Goal: Complete application form: Complete application form

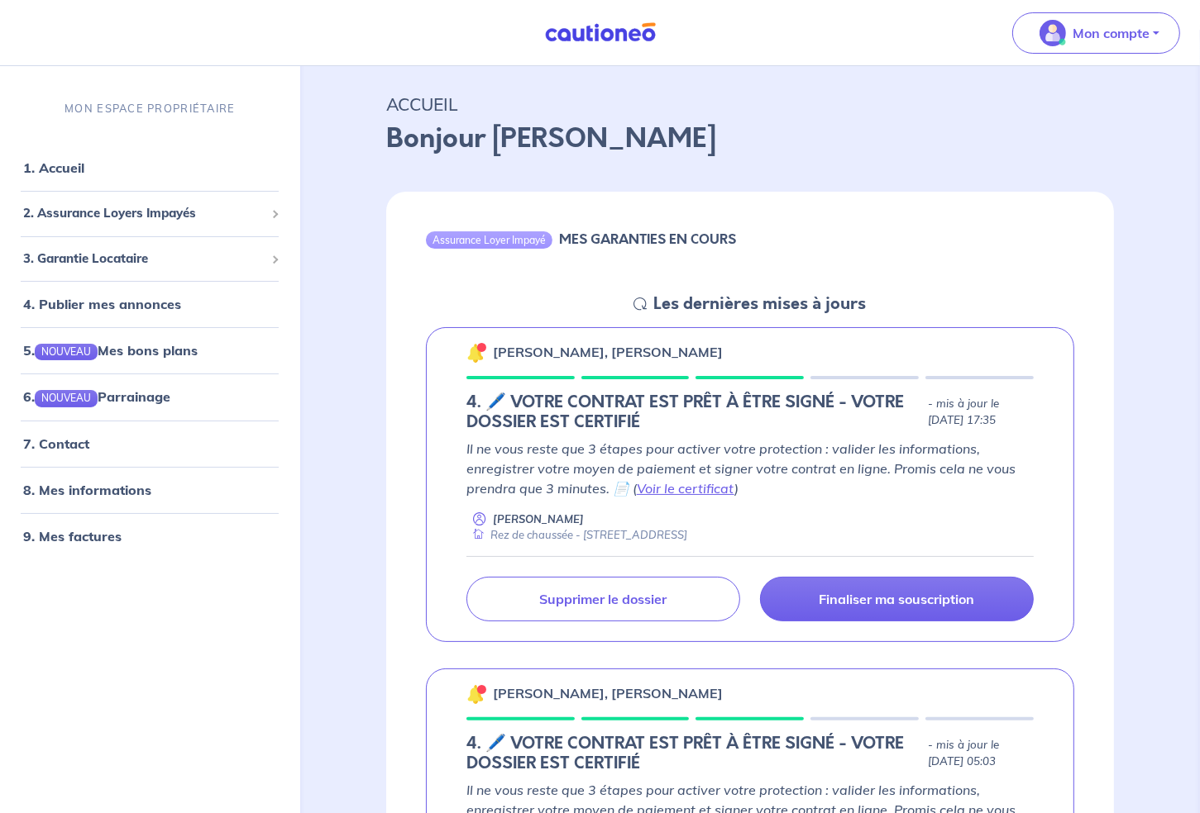
scroll to position [55, 0]
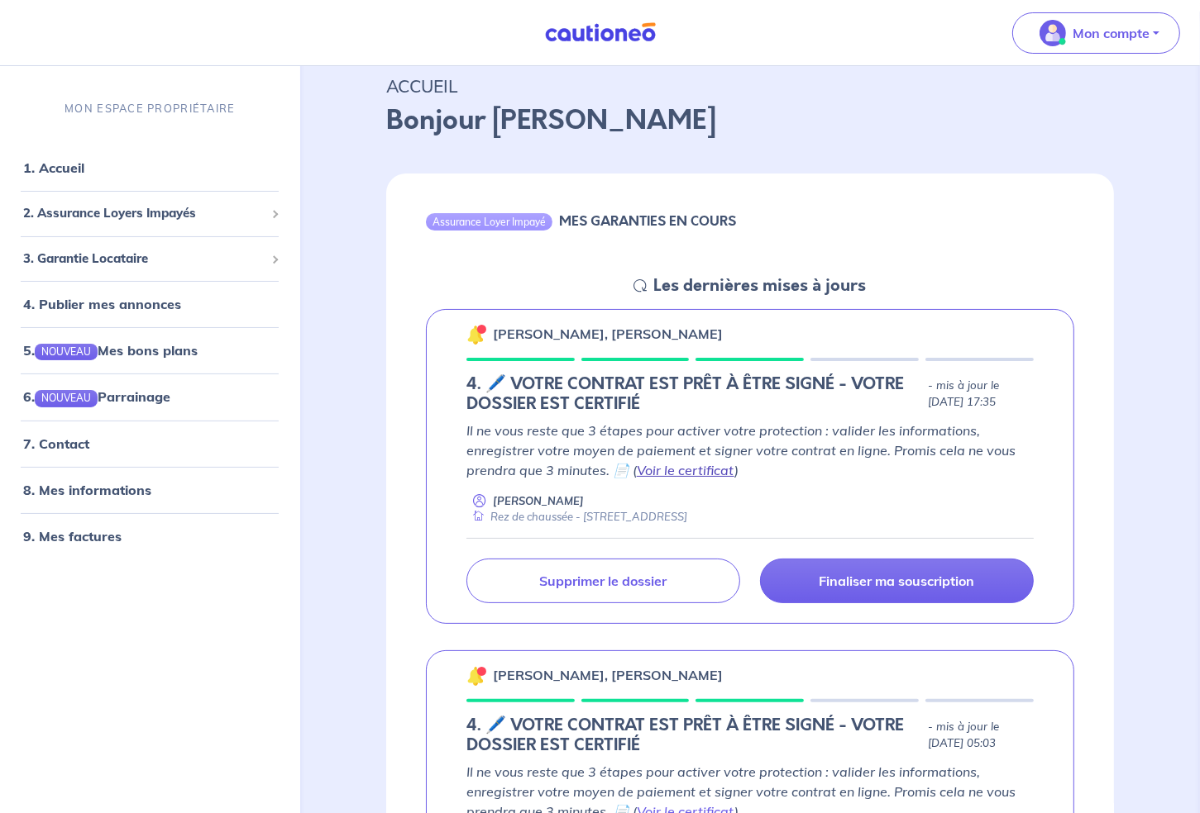
click at [704, 470] on link "Voir le certificat" at bounding box center [686, 470] width 98 height 17
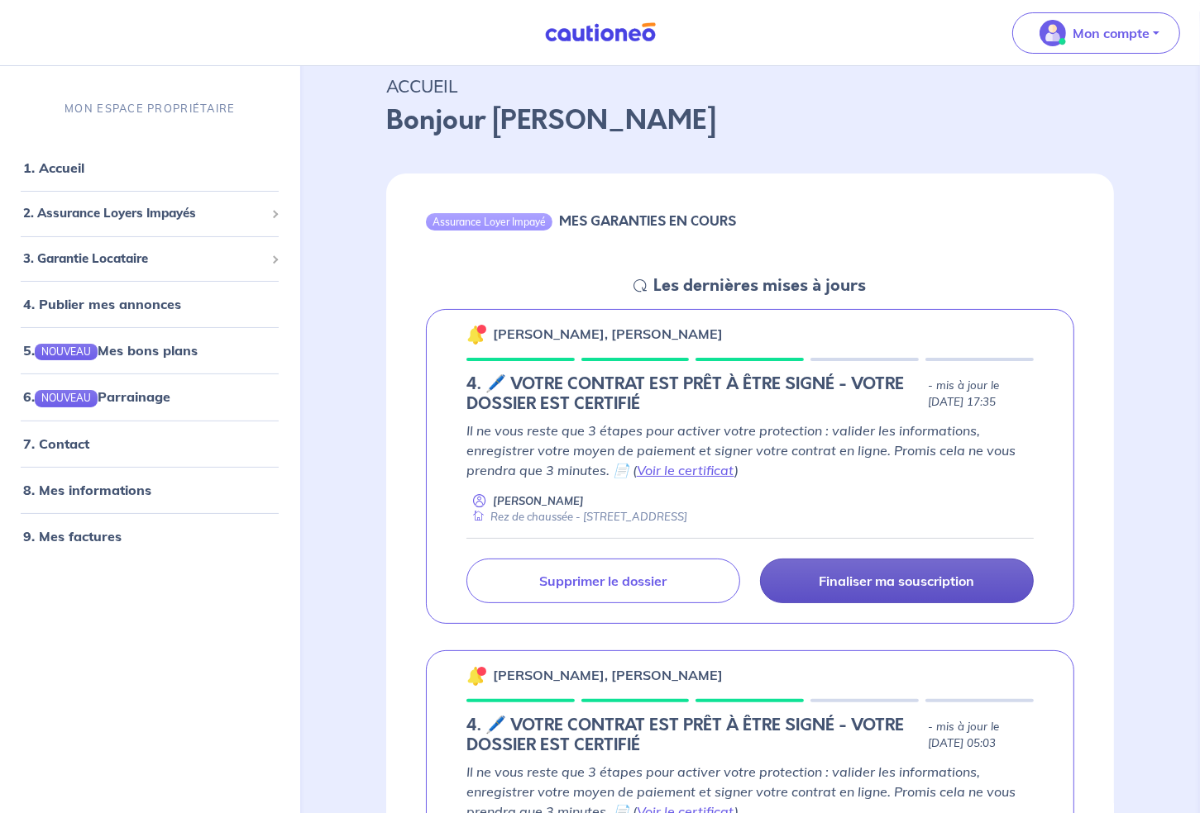
click at [904, 581] on p "Finaliser ma souscription" at bounding box center [895, 581] width 155 height 17
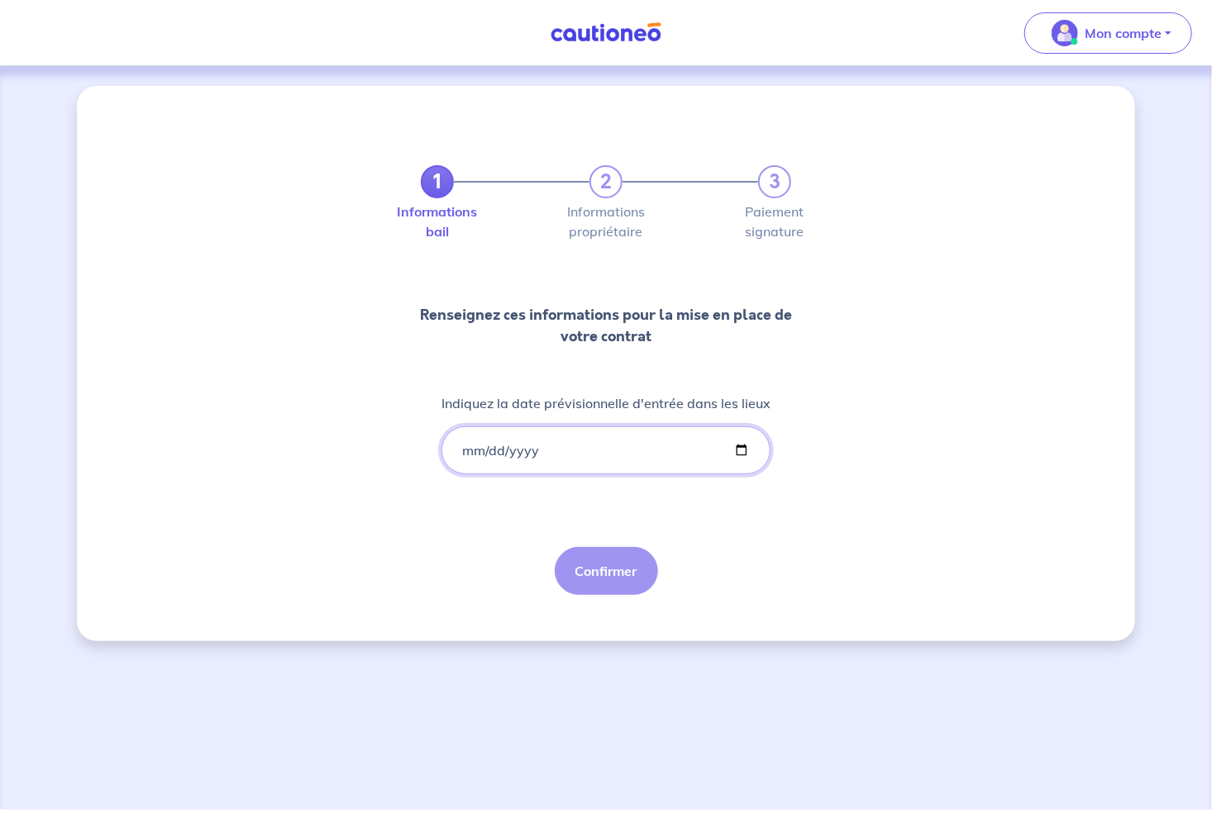
click at [538, 452] on input "Indiquez la date prévisionnelle d'entrée dans les lieux" at bounding box center [605, 451] width 329 height 48
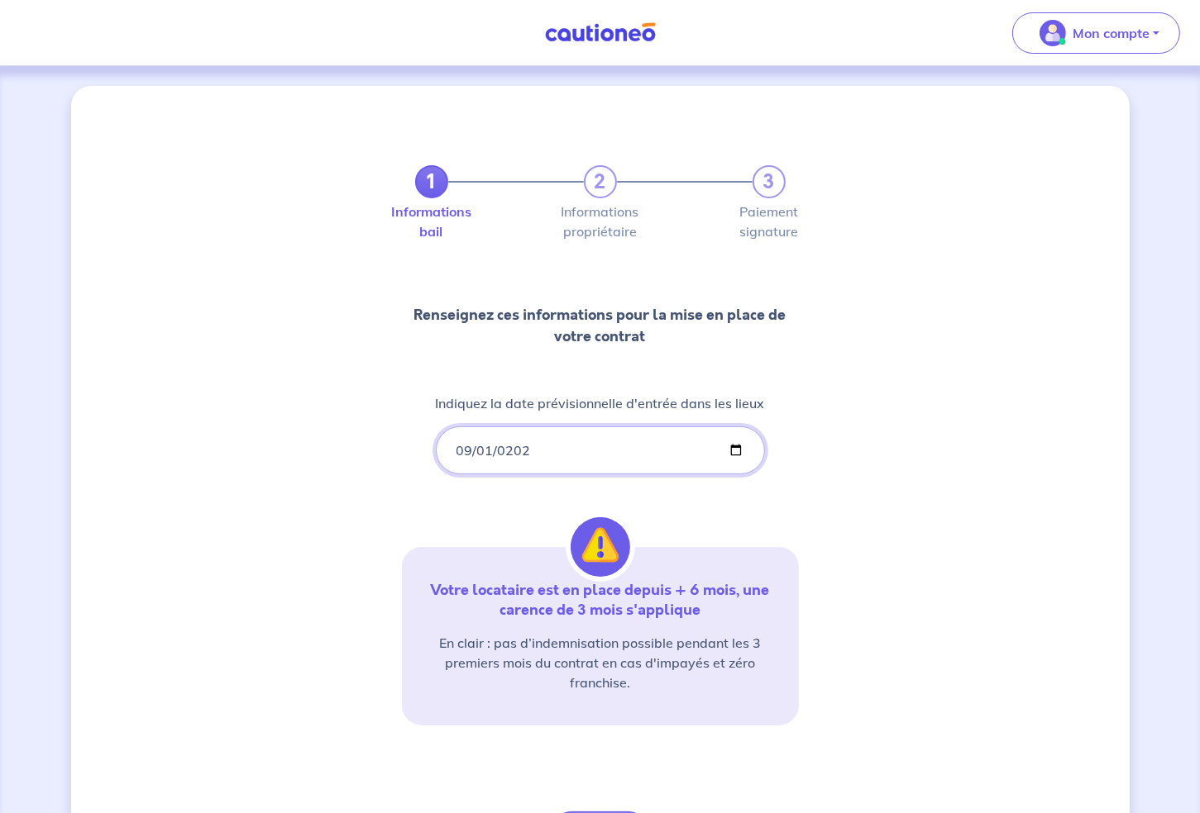
type input "[DATE]"
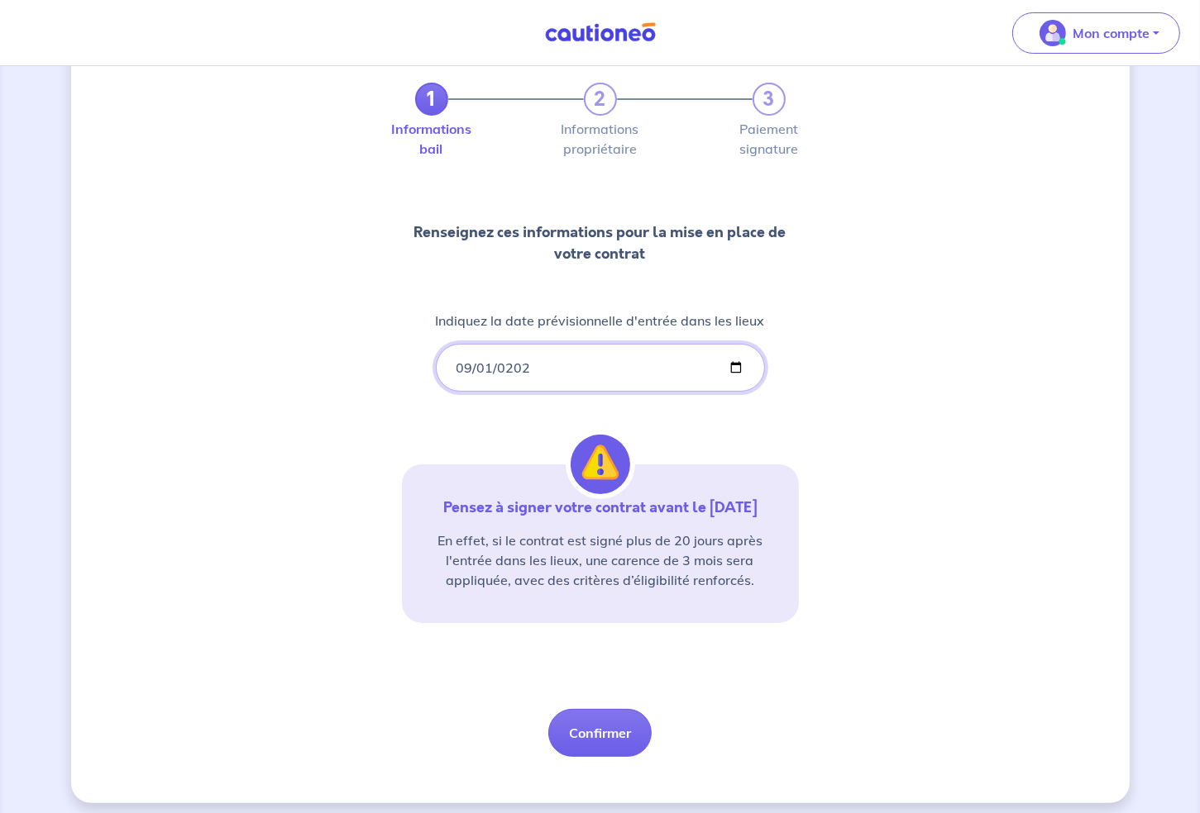
scroll to position [92, 0]
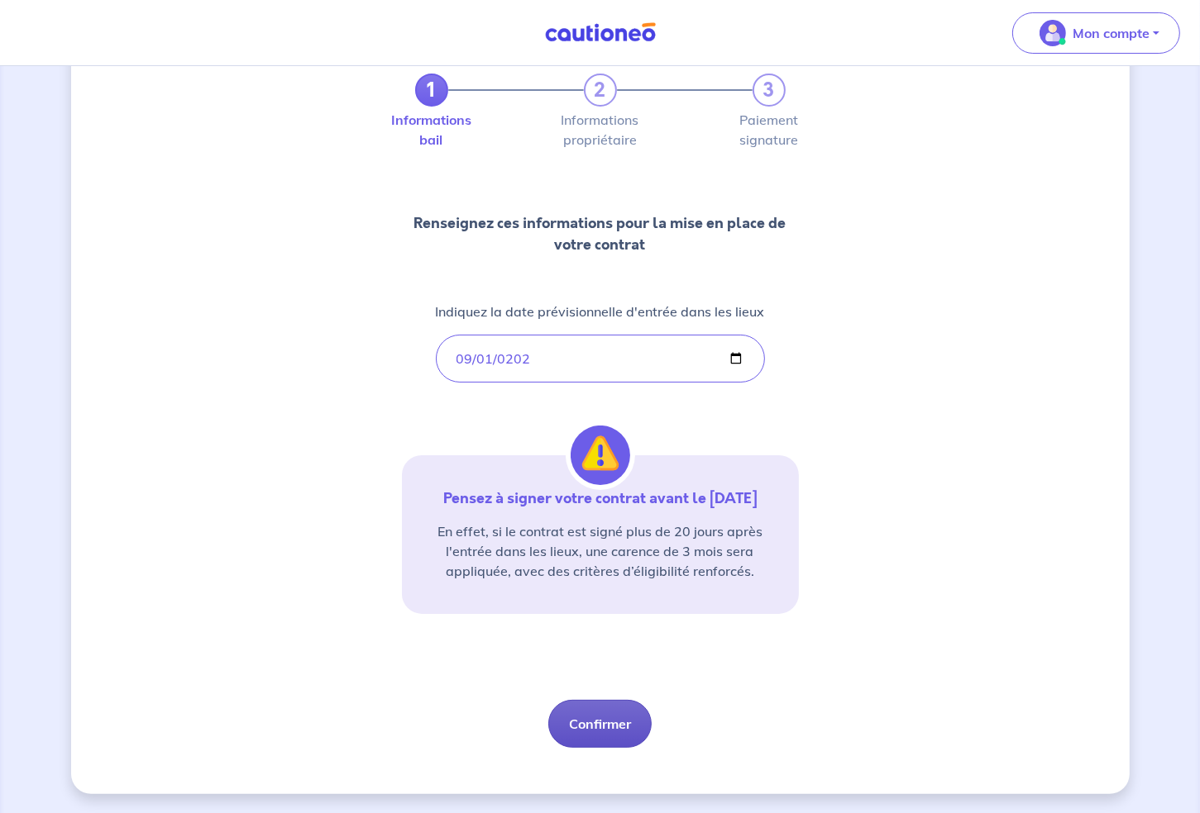
click at [598, 723] on button "Confirmer" at bounding box center [599, 724] width 103 height 48
select select "FR"
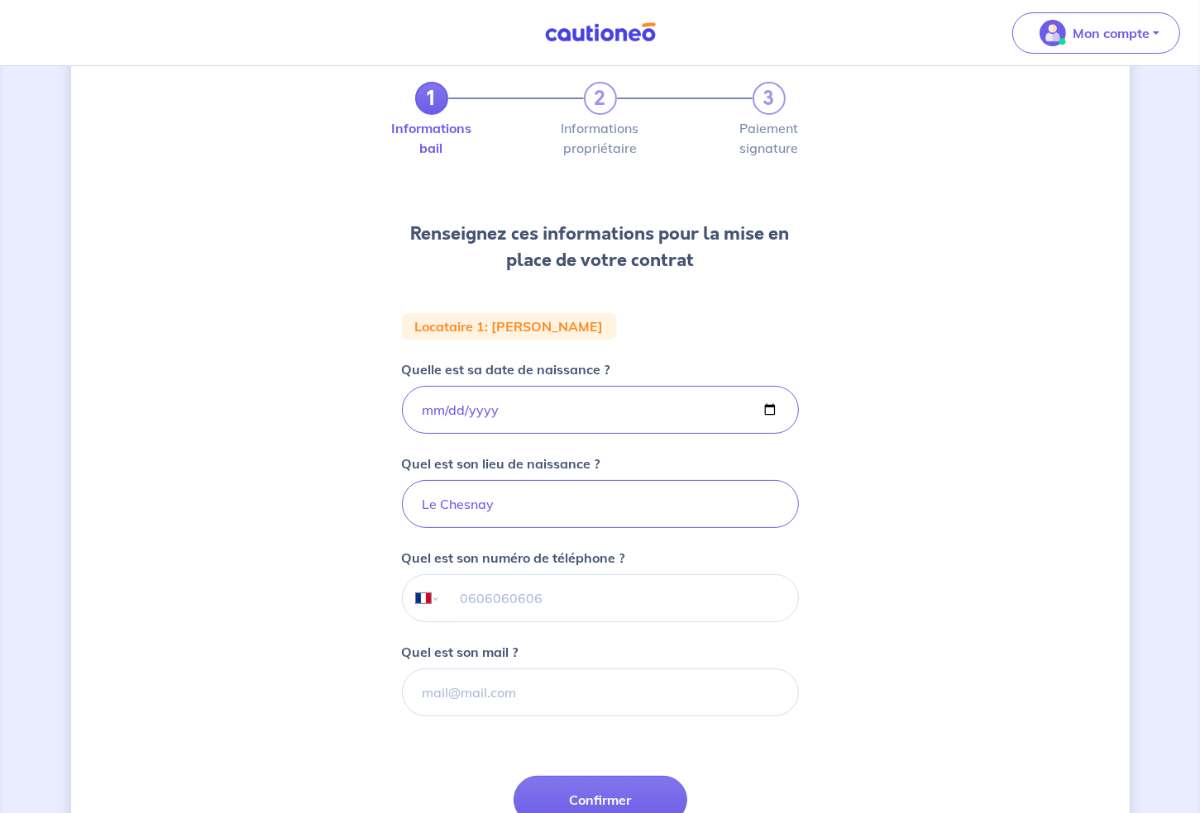
scroll to position [83, 0]
click at [110, 305] on div "1 2 3 Informations bail Informations propriétaire Paiement signature Renseignez…" at bounding box center [600, 474] width 1058 height 942
click at [469, 600] on input "tel" at bounding box center [618, 599] width 357 height 46
type input "07 83 60 26 72"
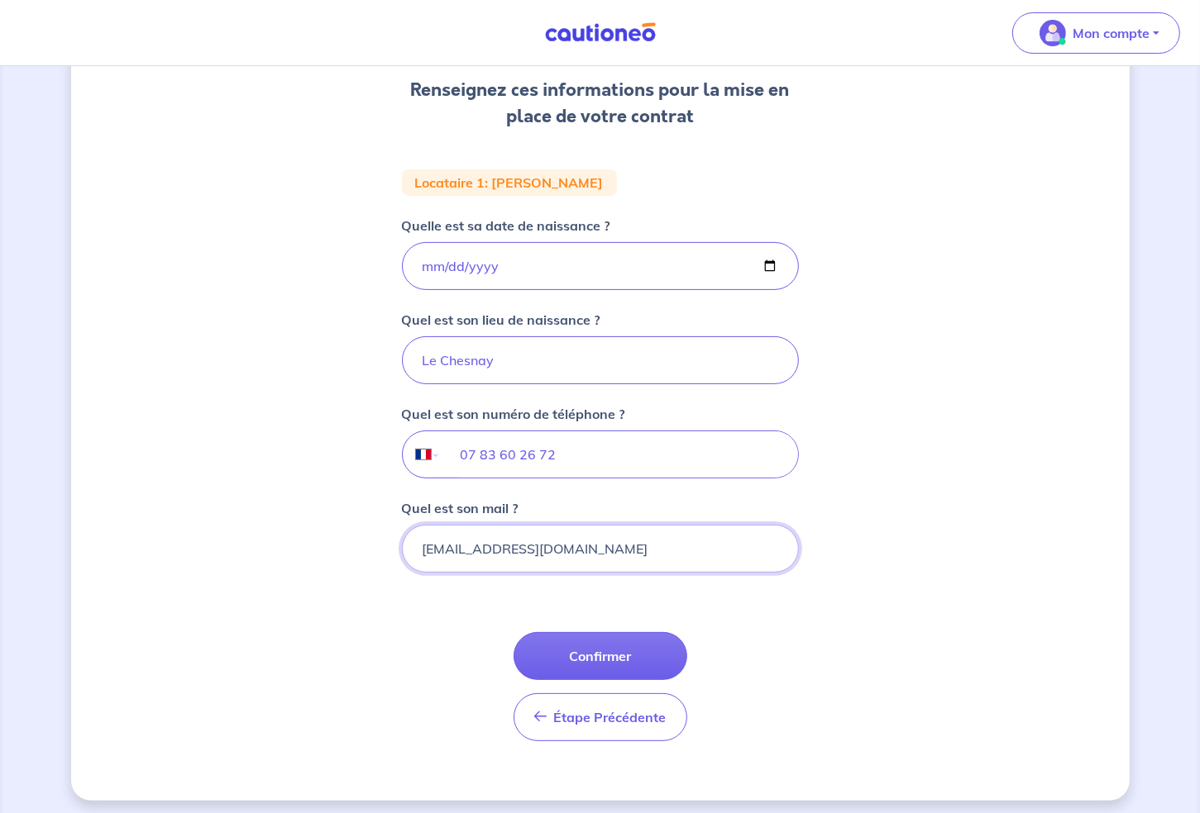
scroll to position [232, 0]
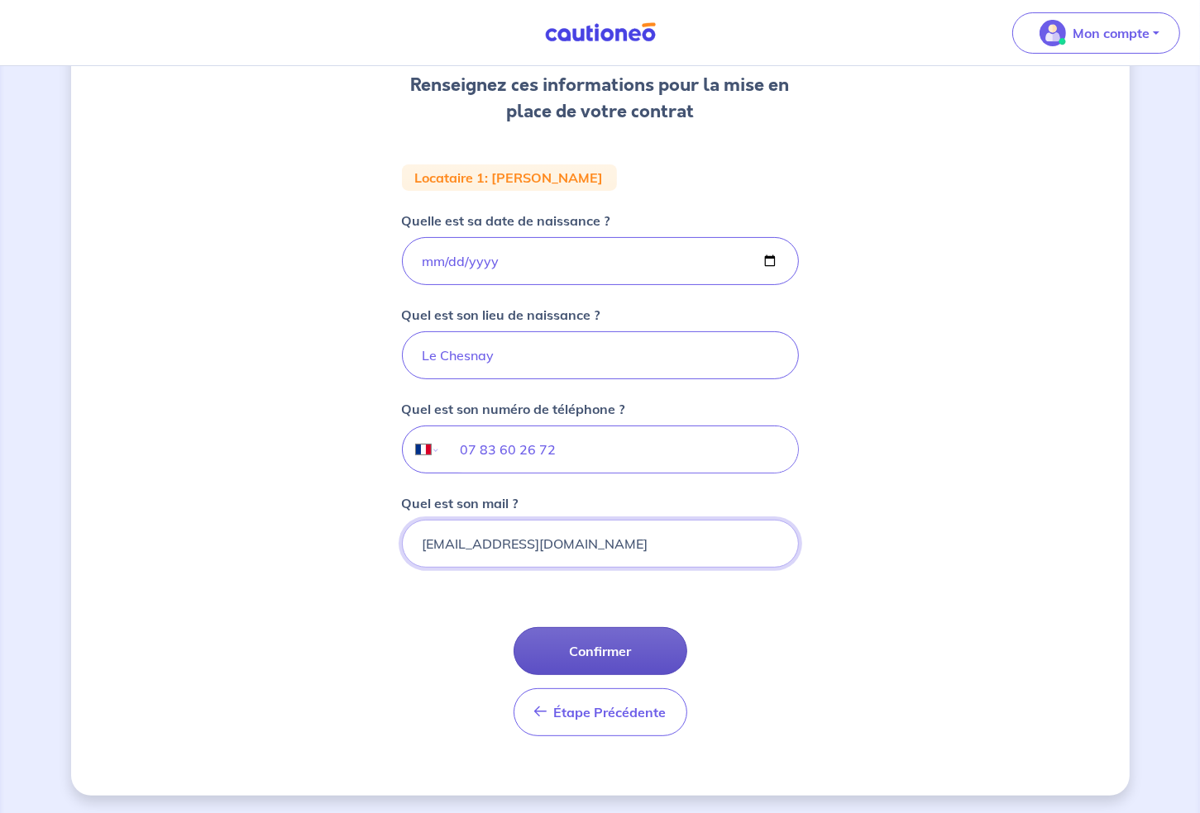
type input "[EMAIL_ADDRESS][DOMAIN_NAME]"
click at [593, 651] on button "Confirmer" at bounding box center [600, 651] width 174 height 48
select select "FR"
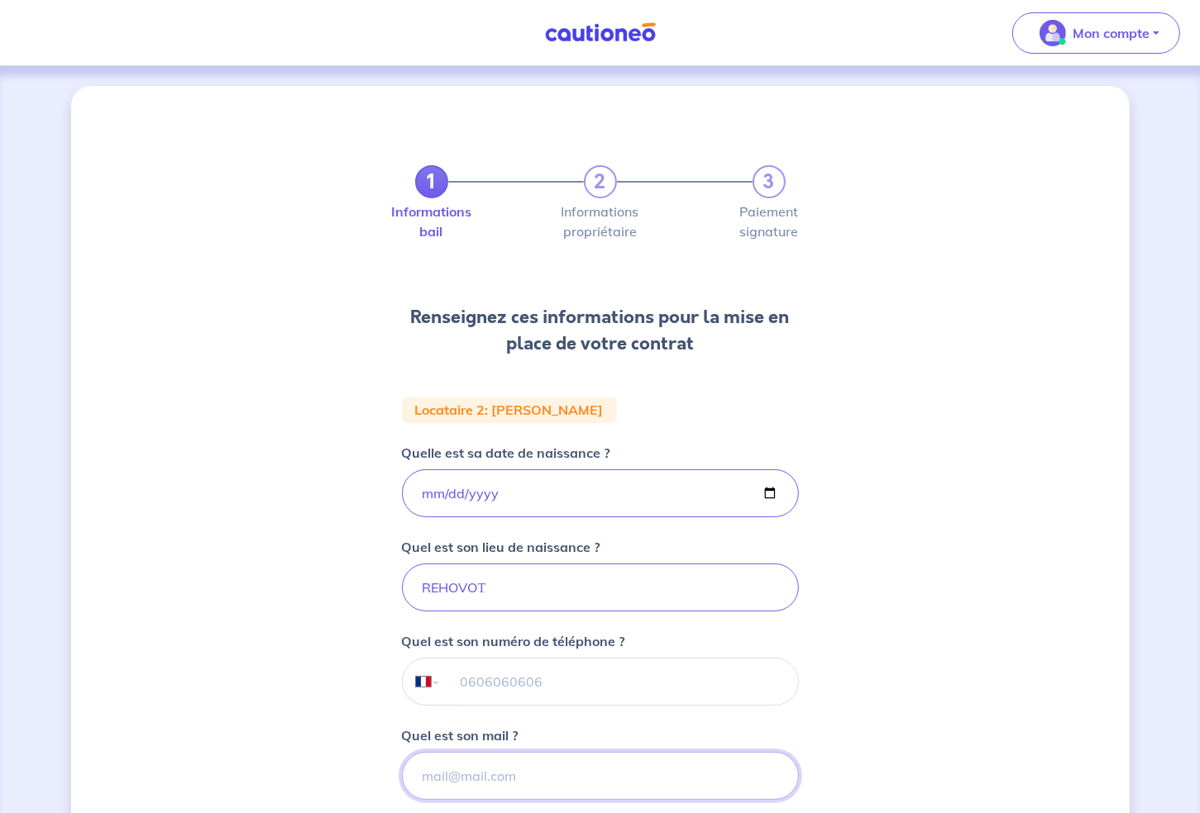
click at [472, 773] on input "Quel est son mail ?" at bounding box center [600, 776] width 397 height 48
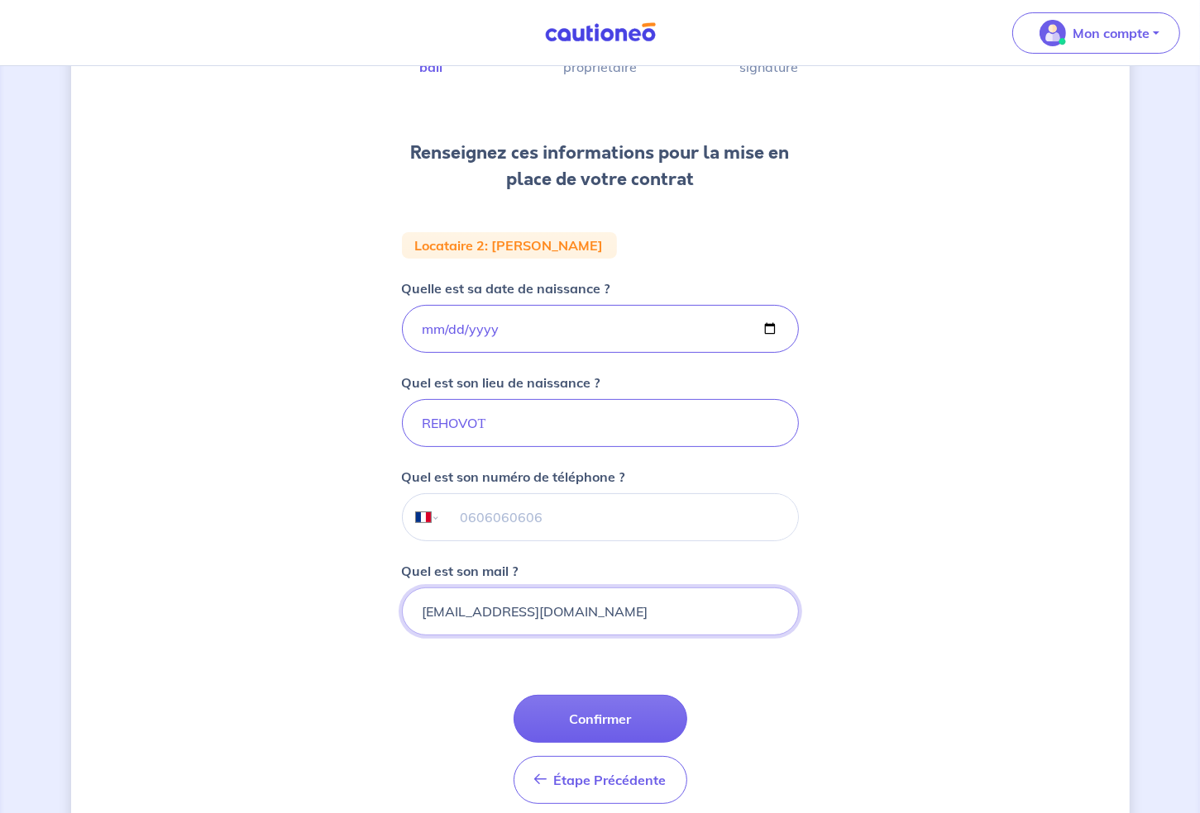
scroll to position [165, 0]
type input "[EMAIL_ADDRESS][DOMAIN_NAME]"
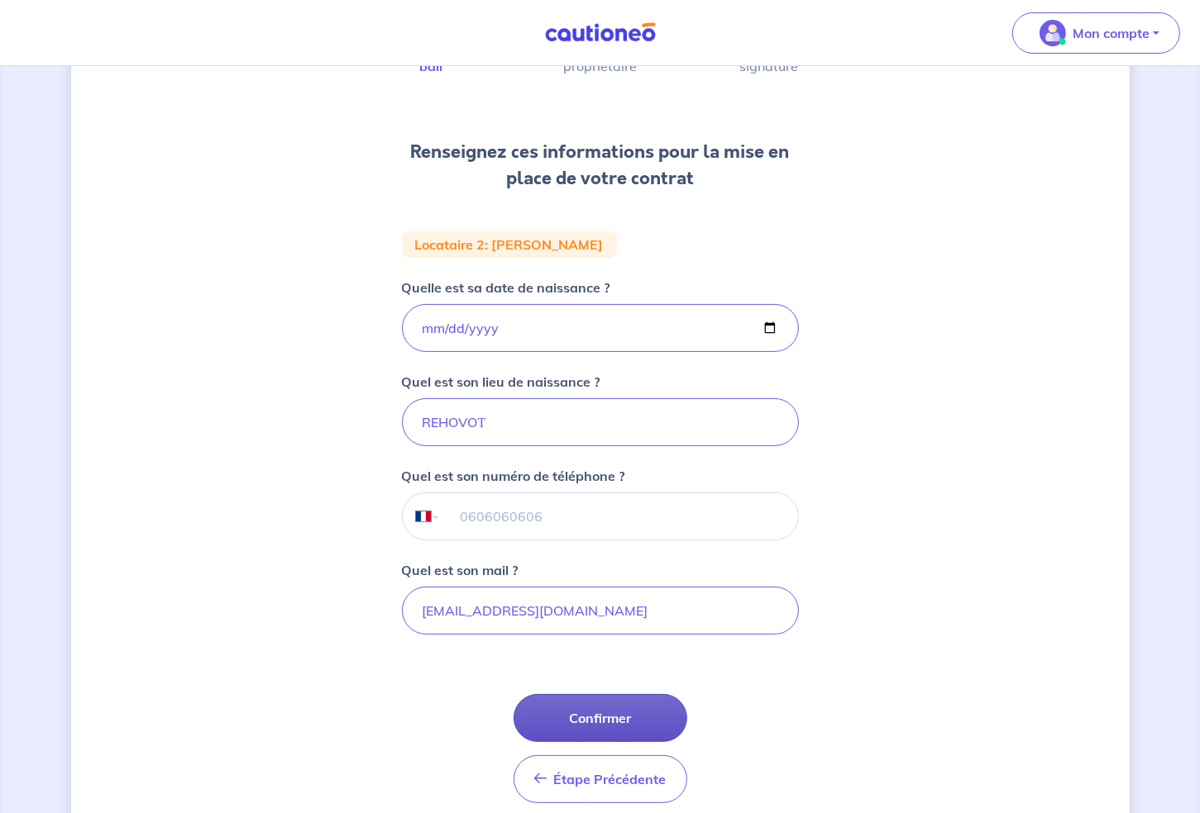
click at [601, 717] on button "Confirmer" at bounding box center [600, 718] width 174 height 48
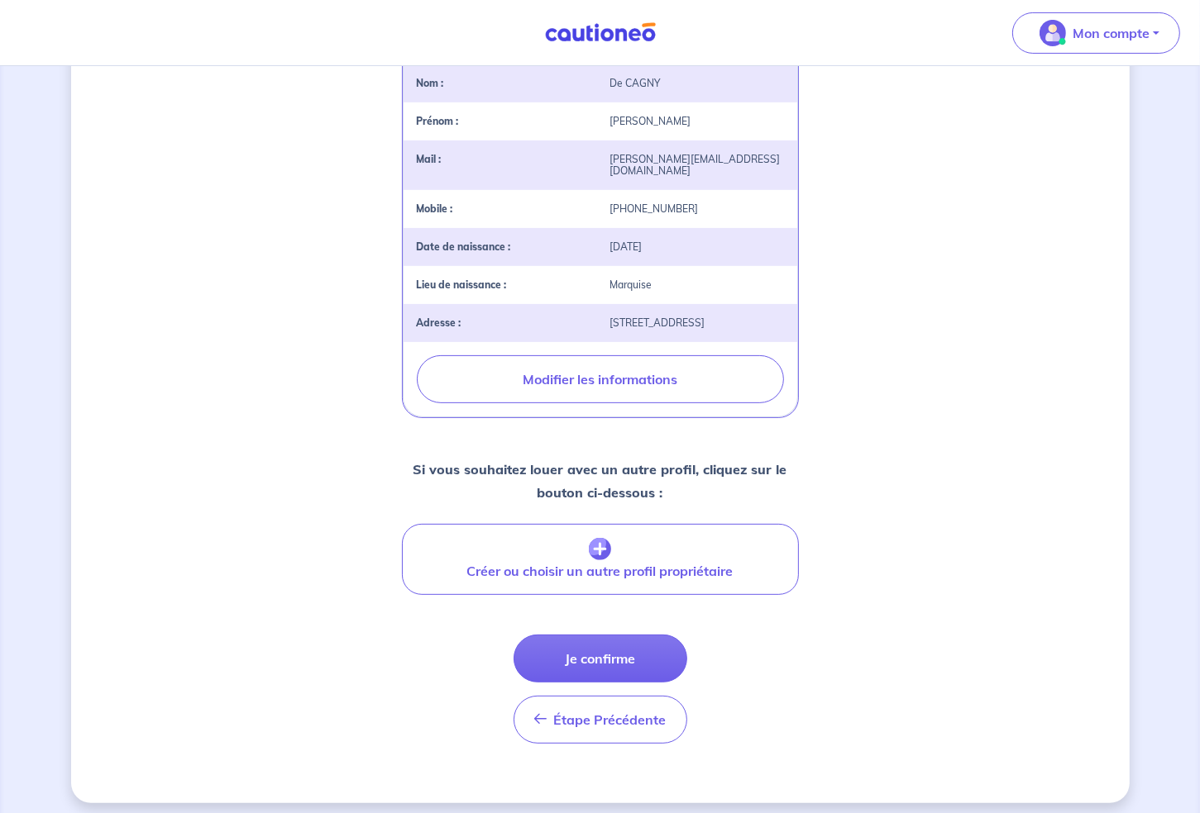
scroll to position [385, 0]
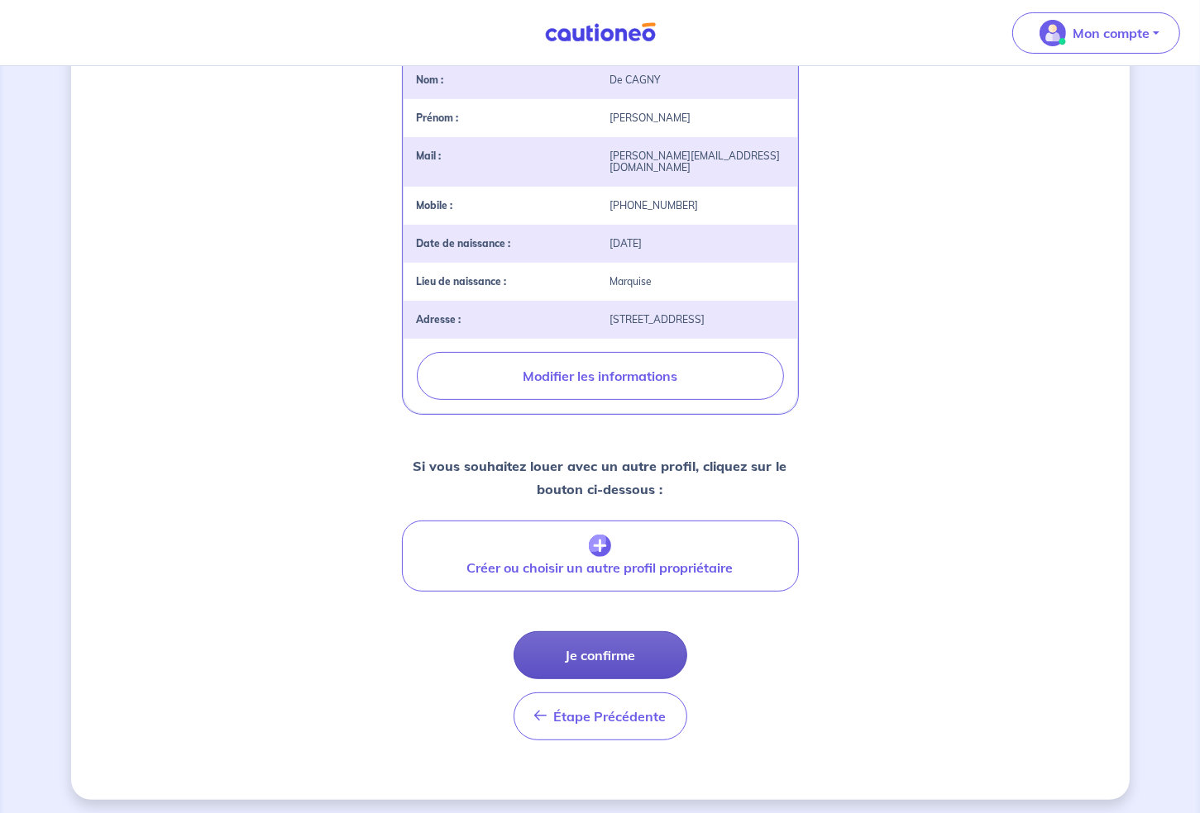
click at [595, 668] on button "Je confirme" at bounding box center [600, 656] width 174 height 48
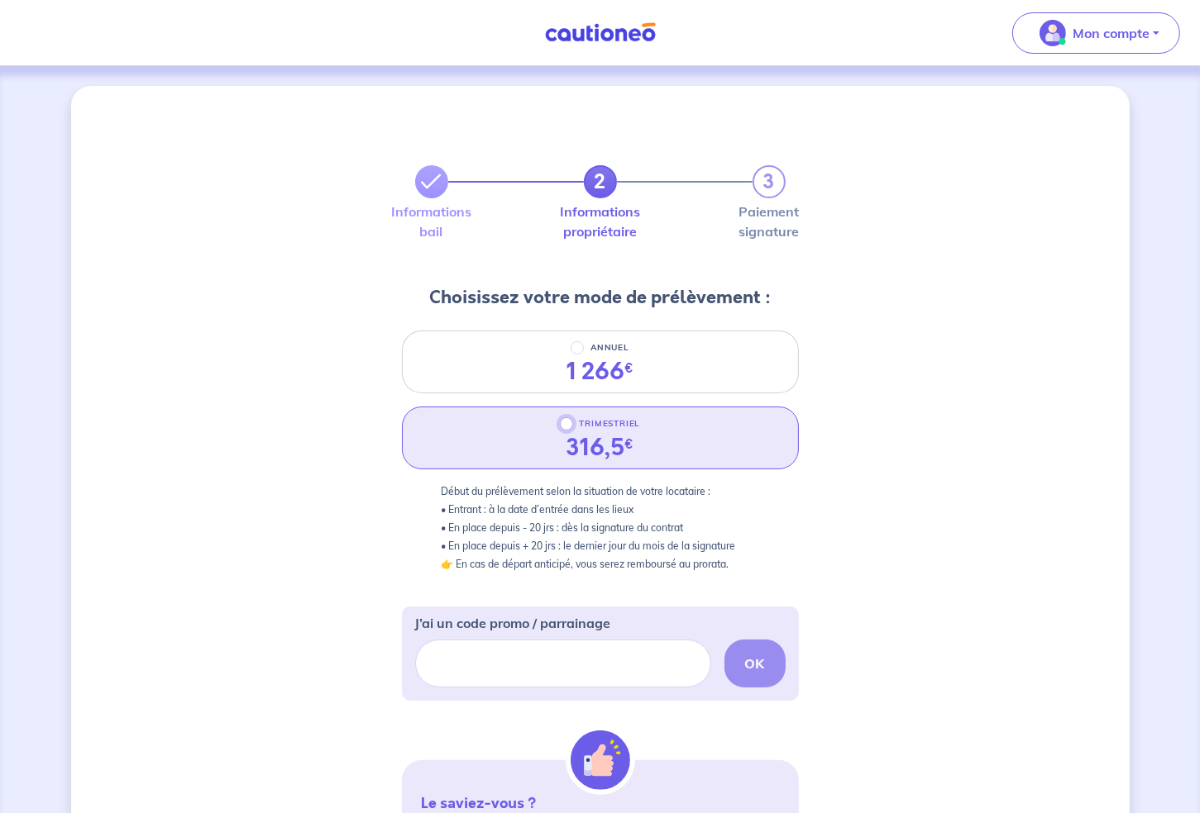
click at [565, 425] on input "TRIMESTRIEL" at bounding box center [566, 423] width 13 height 13
radio input "true"
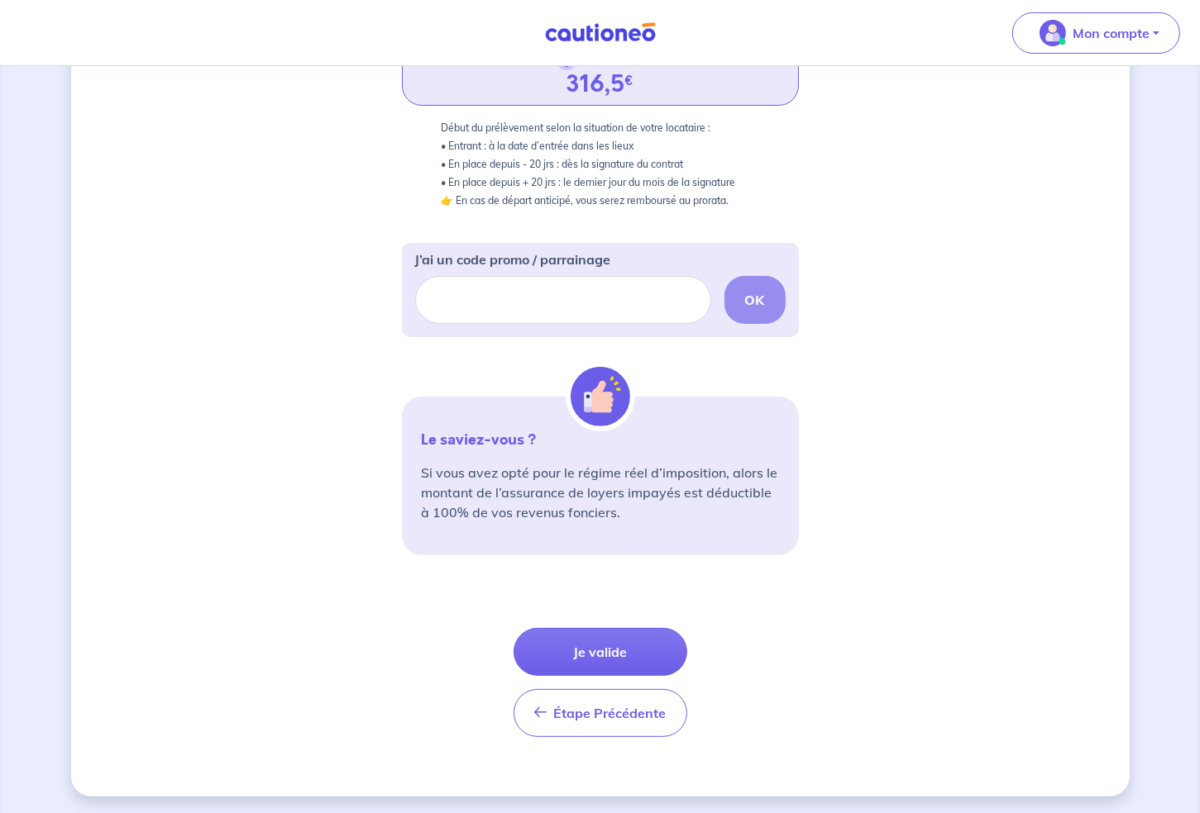
scroll to position [365, 0]
click at [600, 644] on button "Je valide" at bounding box center [600, 651] width 174 height 48
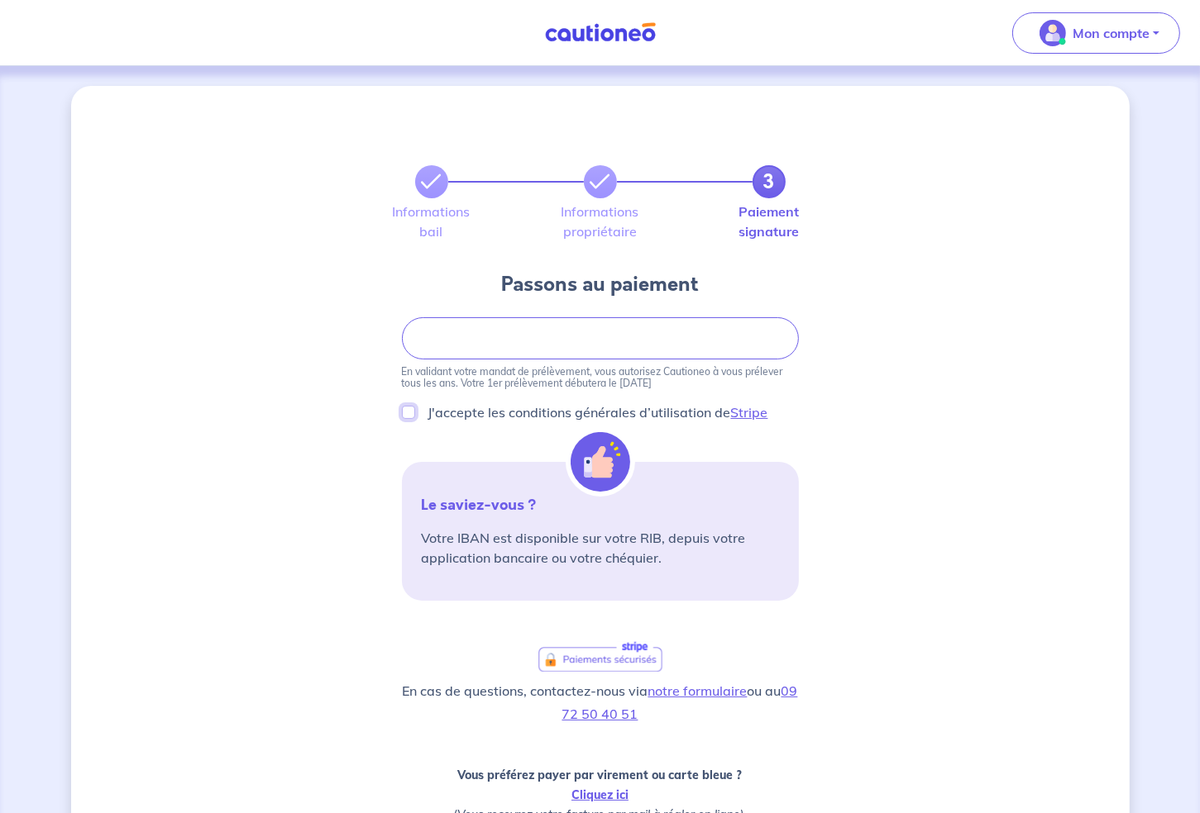
click at [405, 413] on input "J'accepte les conditions générales d’utilisation de Stripe" at bounding box center [408, 412] width 13 height 13
checkbox input "true"
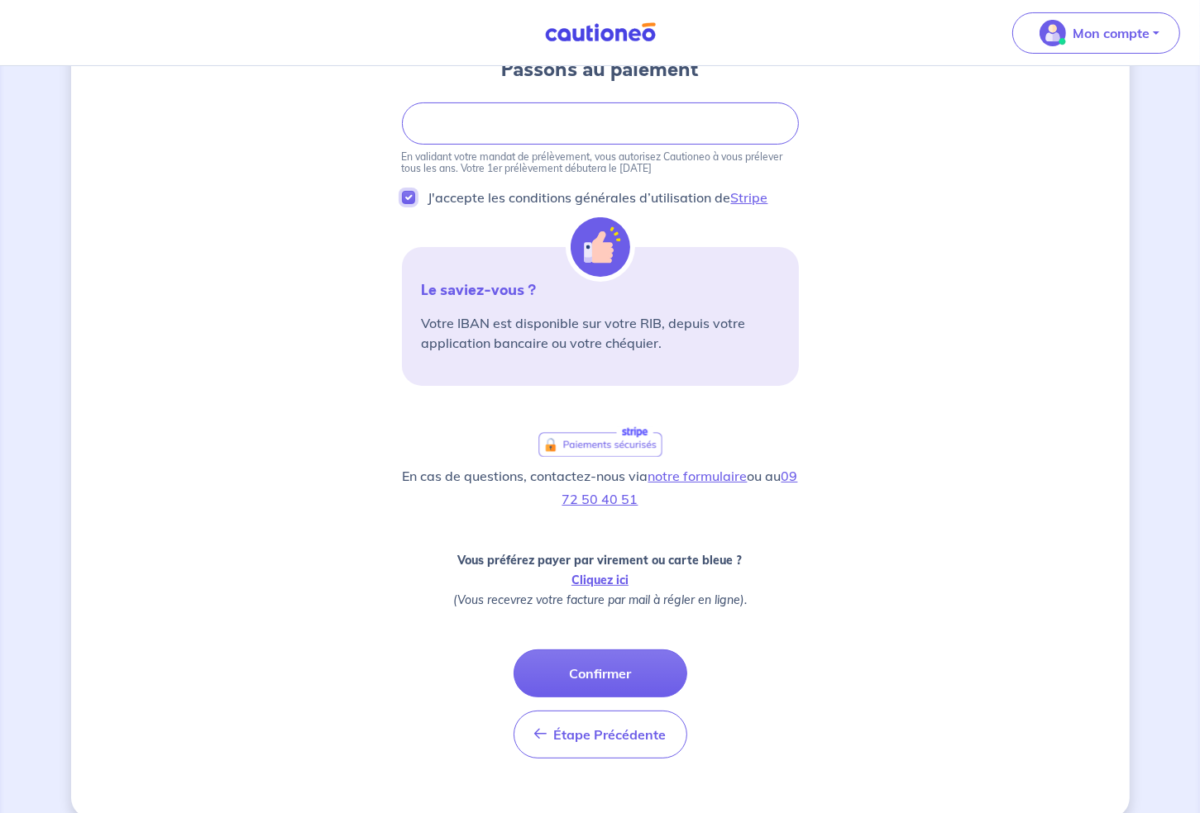
scroll to position [238, 0]
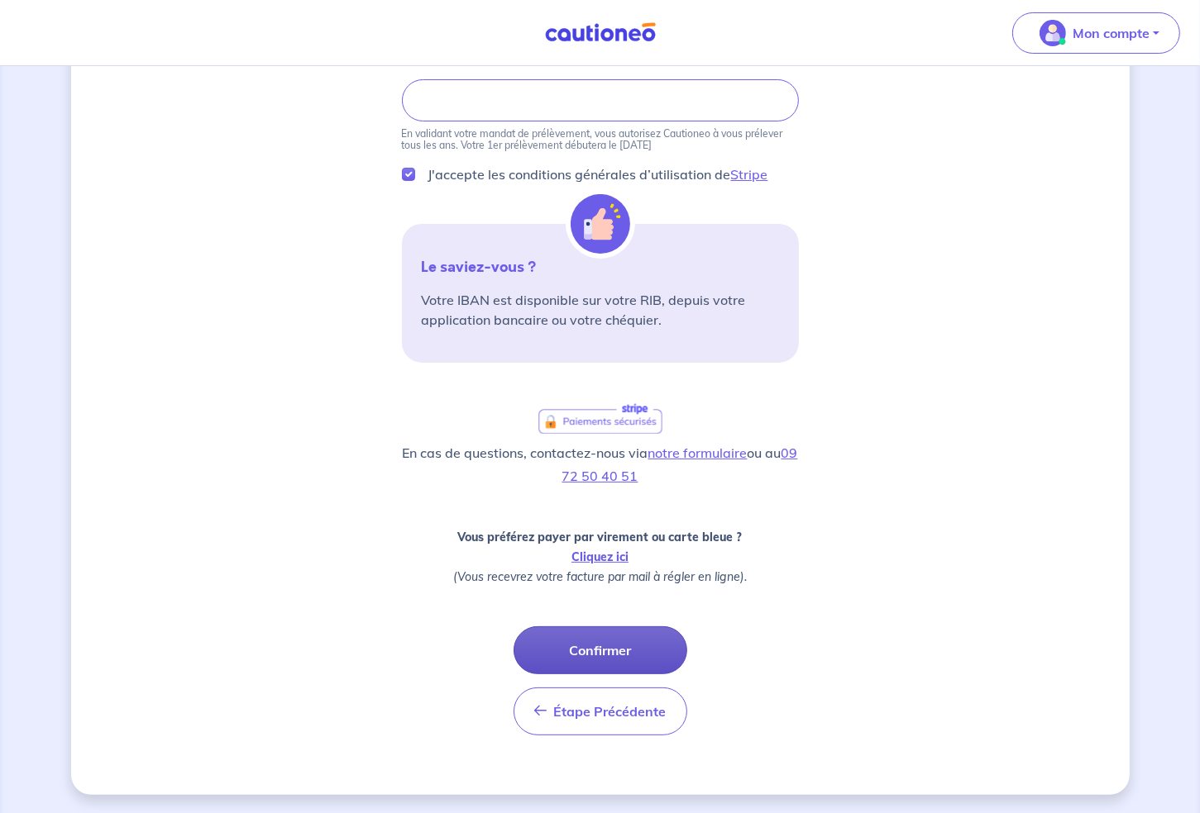
click at [600, 647] on button "Confirmer" at bounding box center [600, 651] width 174 height 48
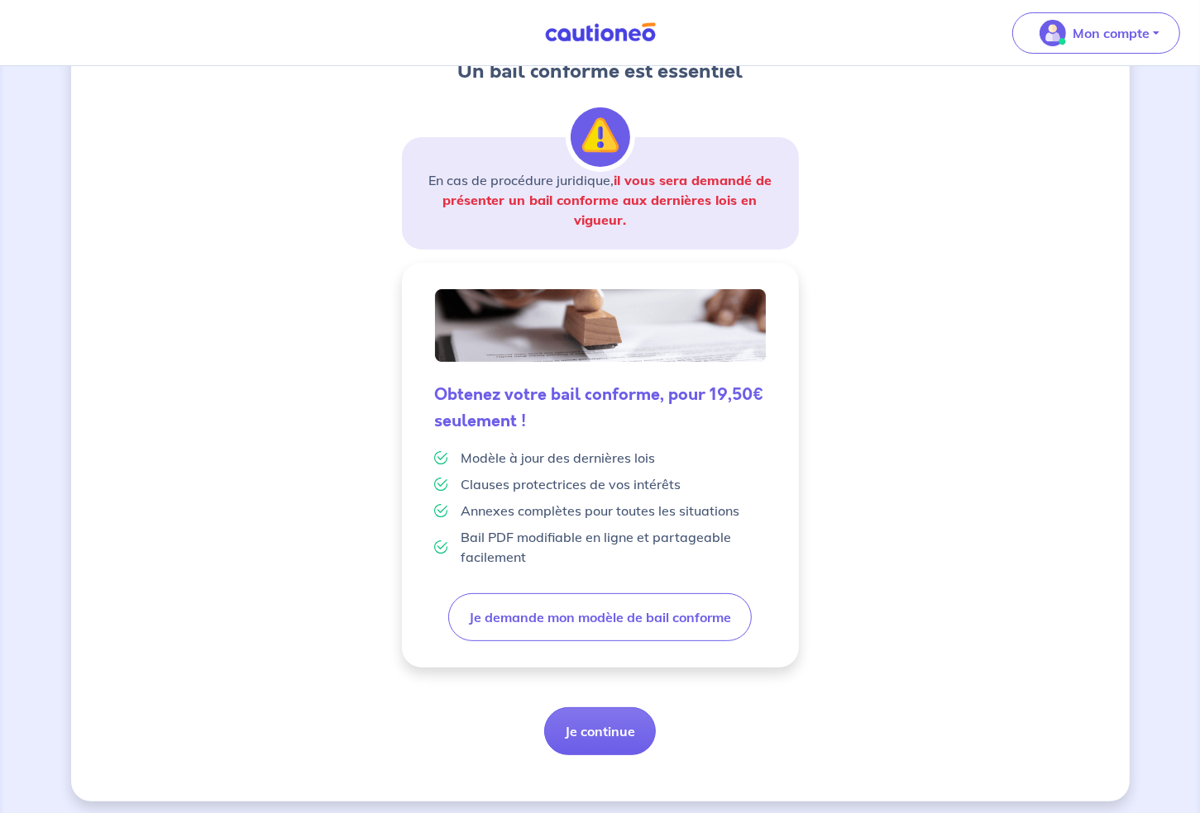
scroll to position [227, 0]
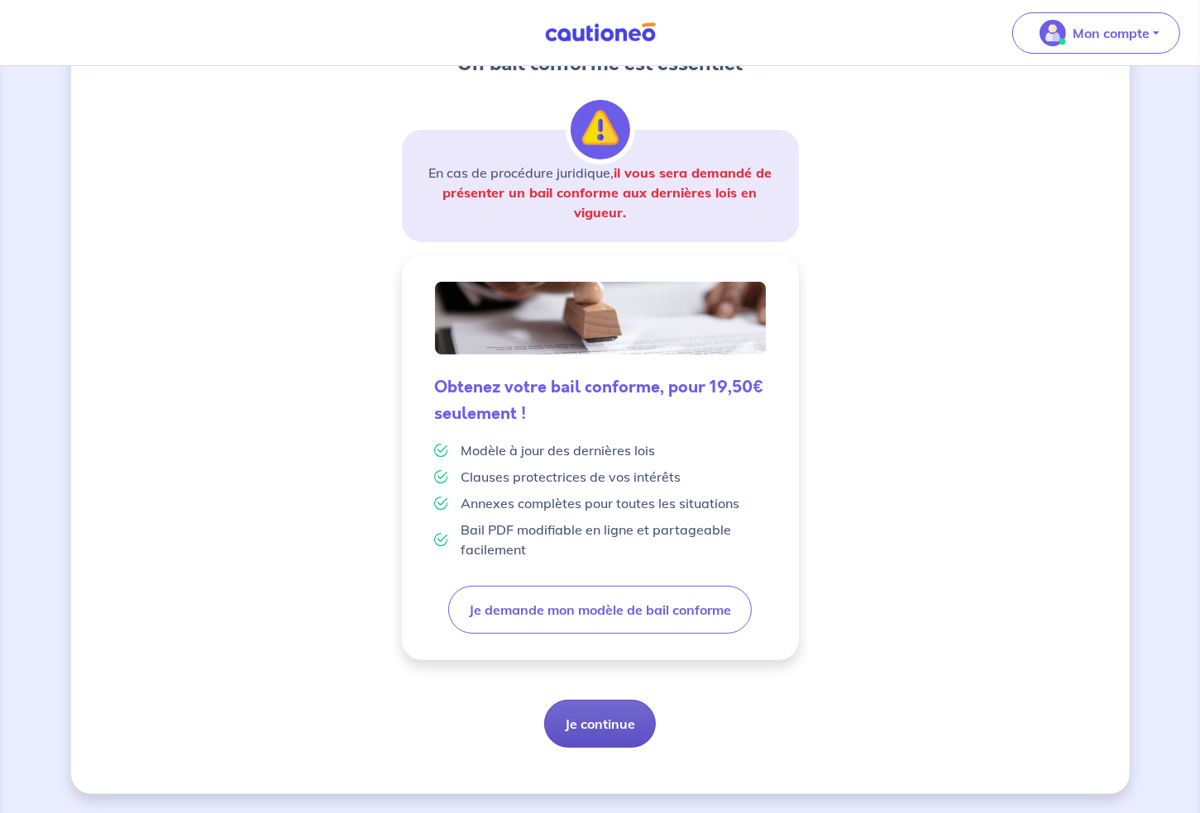
click at [595, 723] on button "Je continue" at bounding box center [600, 724] width 112 height 48
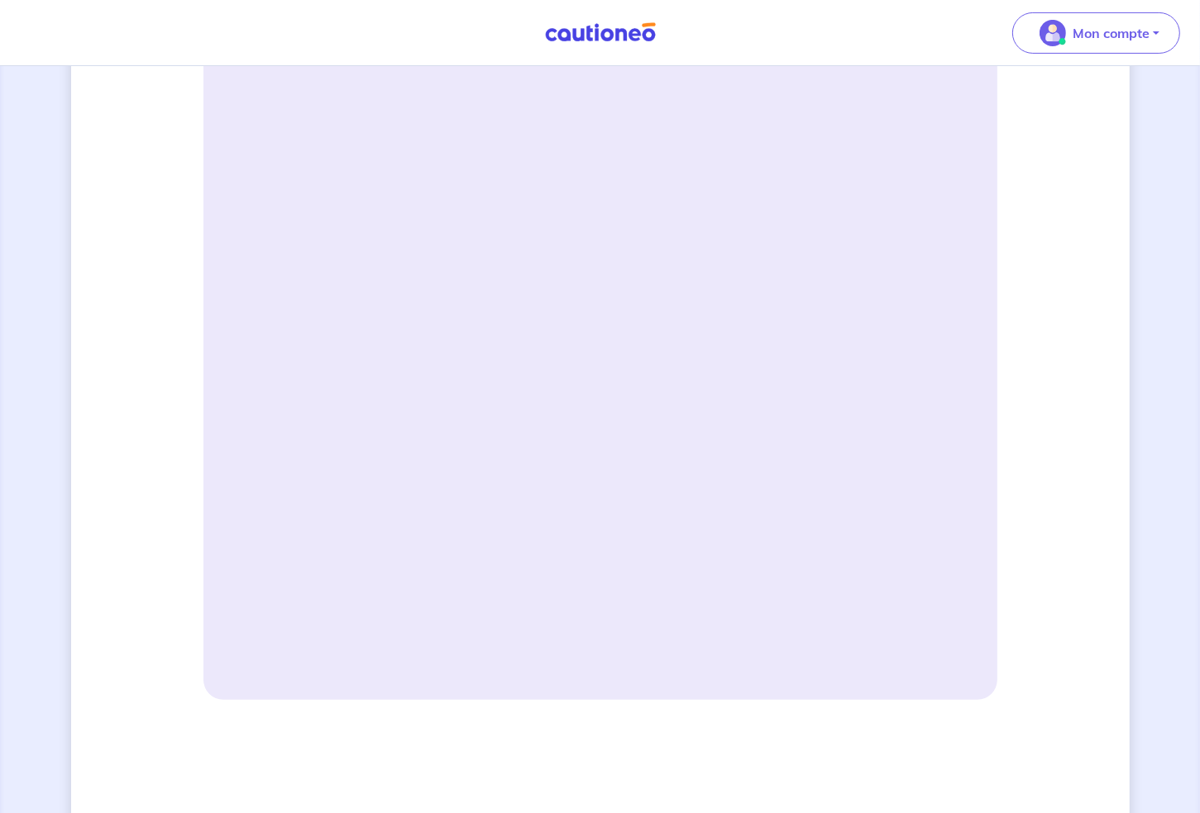
scroll to position [468, 0]
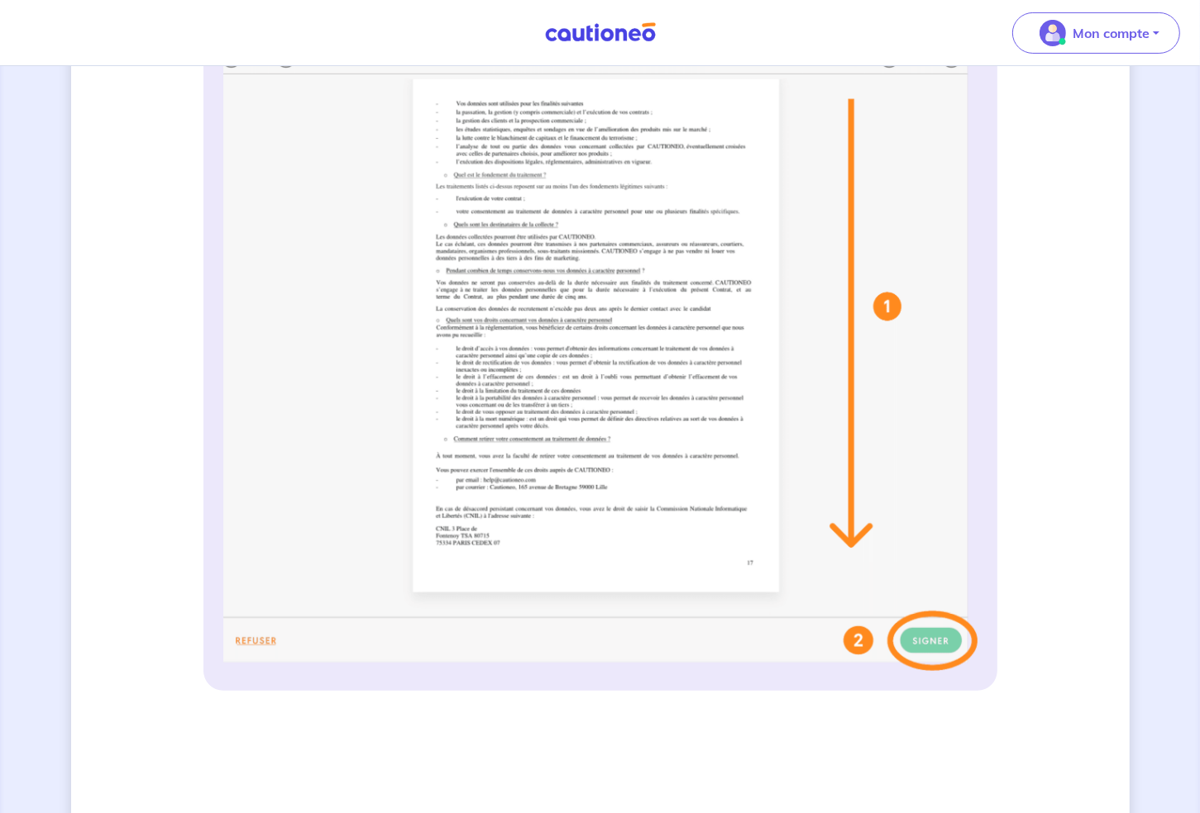
click at [923, 642] on img at bounding box center [600, 343] width 754 height 656
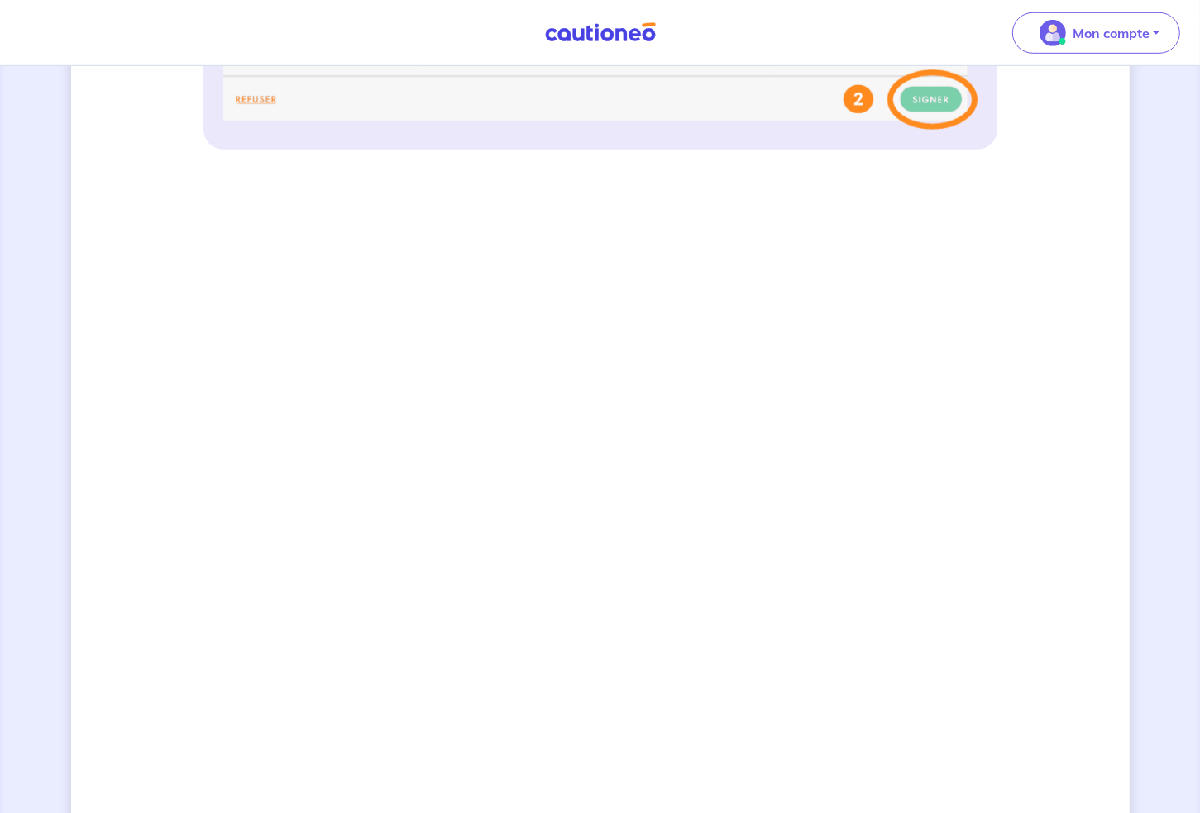
scroll to position [1009, 0]
click at [1095, 580] on div "3 Informations bail Informations propriétaire Paiement signature Signature de v…" at bounding box center [600, 59] width 1058 height 1964
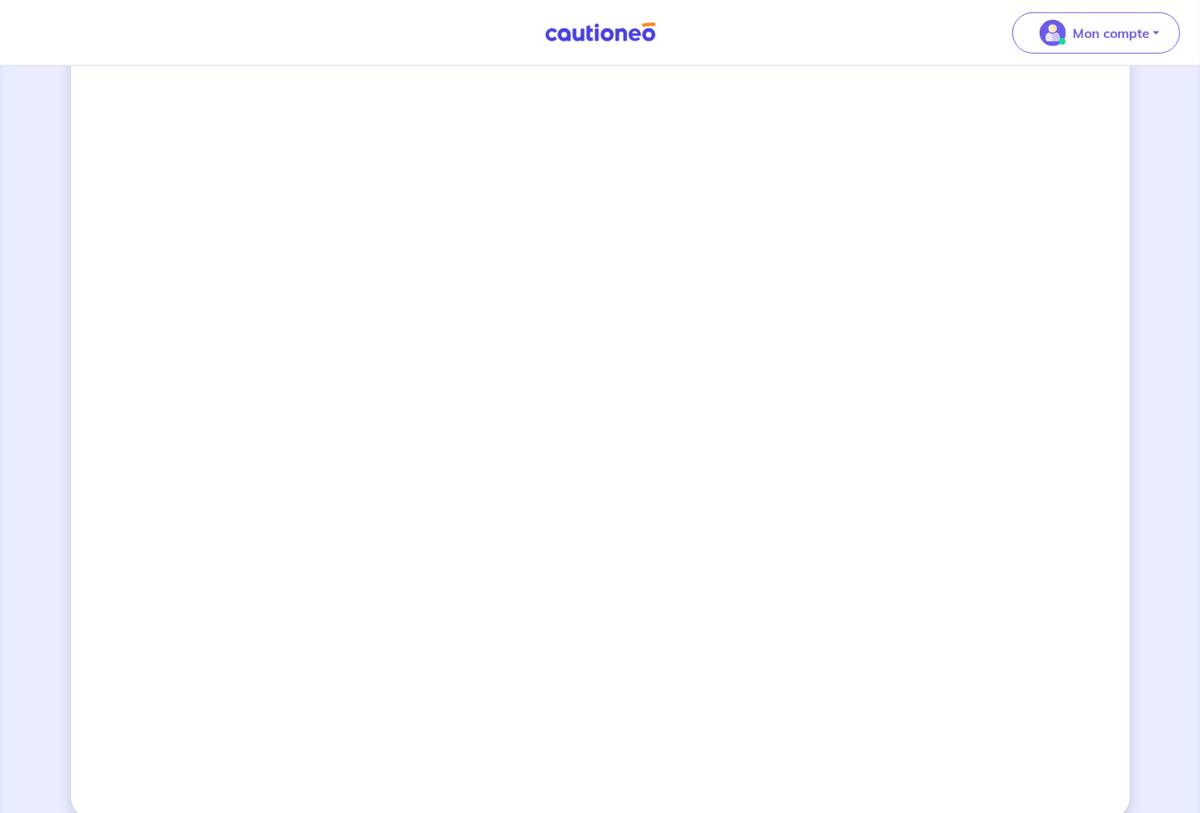
scroll to position [1201, 0]
click at [1161, 30] on button "Mon compte" at bounding box center [1096, 32] width 168 height 41
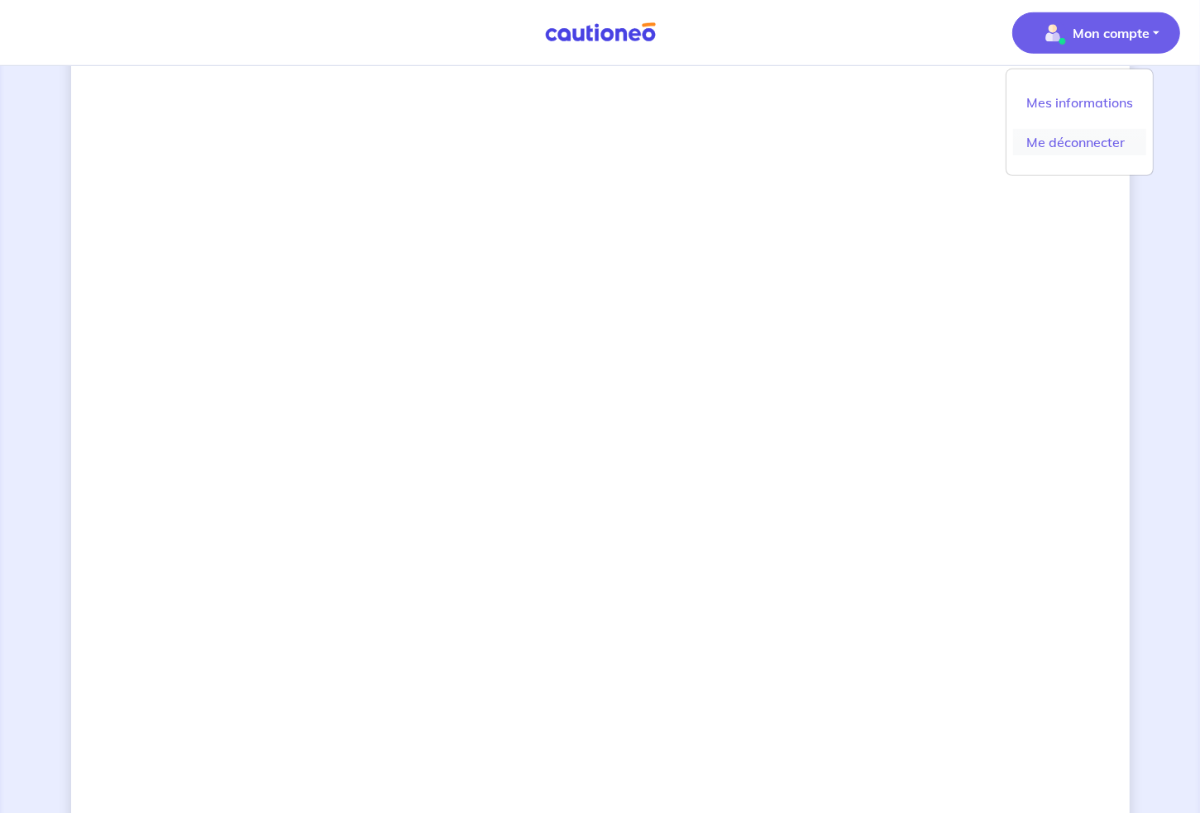
click at [1095, 141] on link "Me déconnecter" at bounding box center [1079, 142] width 133 height 26
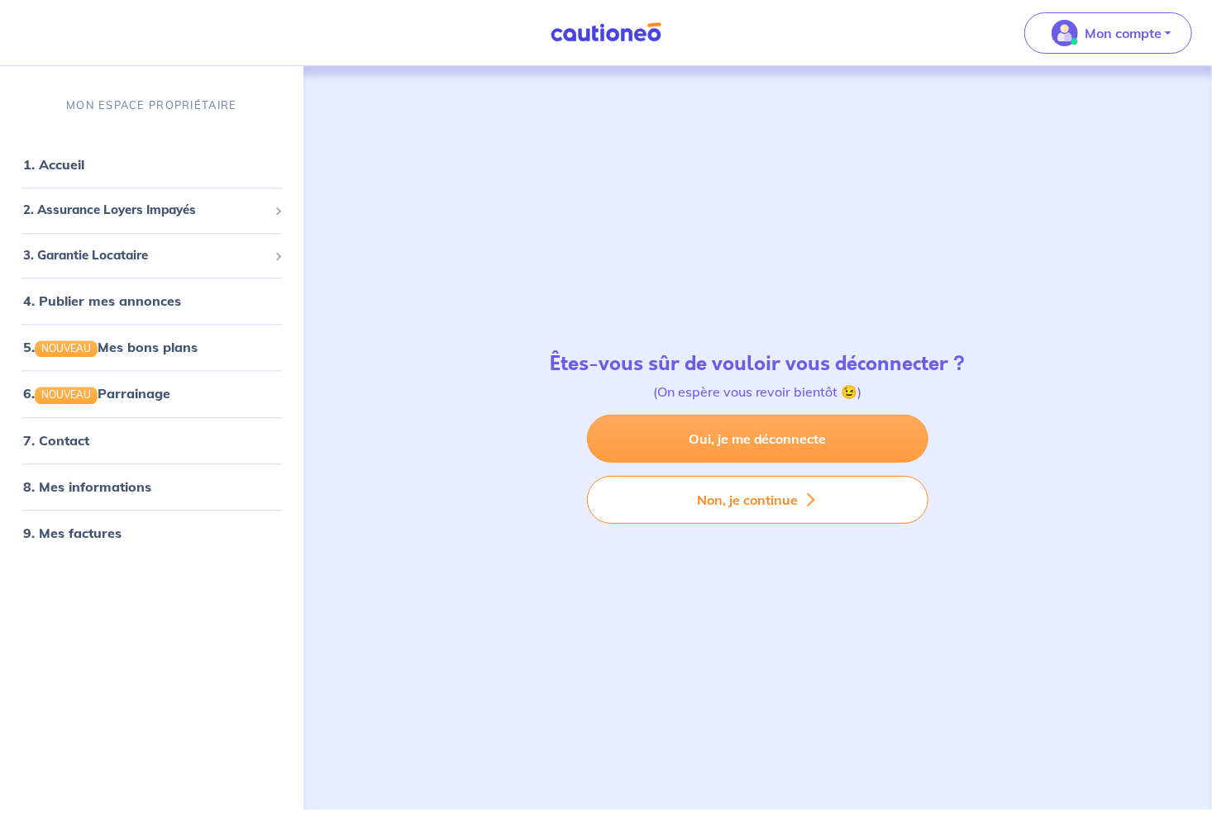
click at [784, 441] on link "Oui, je me déconnecte" at bounding box center [757, 439] width 341 height 48
